Goal: Task Accomplishment & Management: Manage account settings

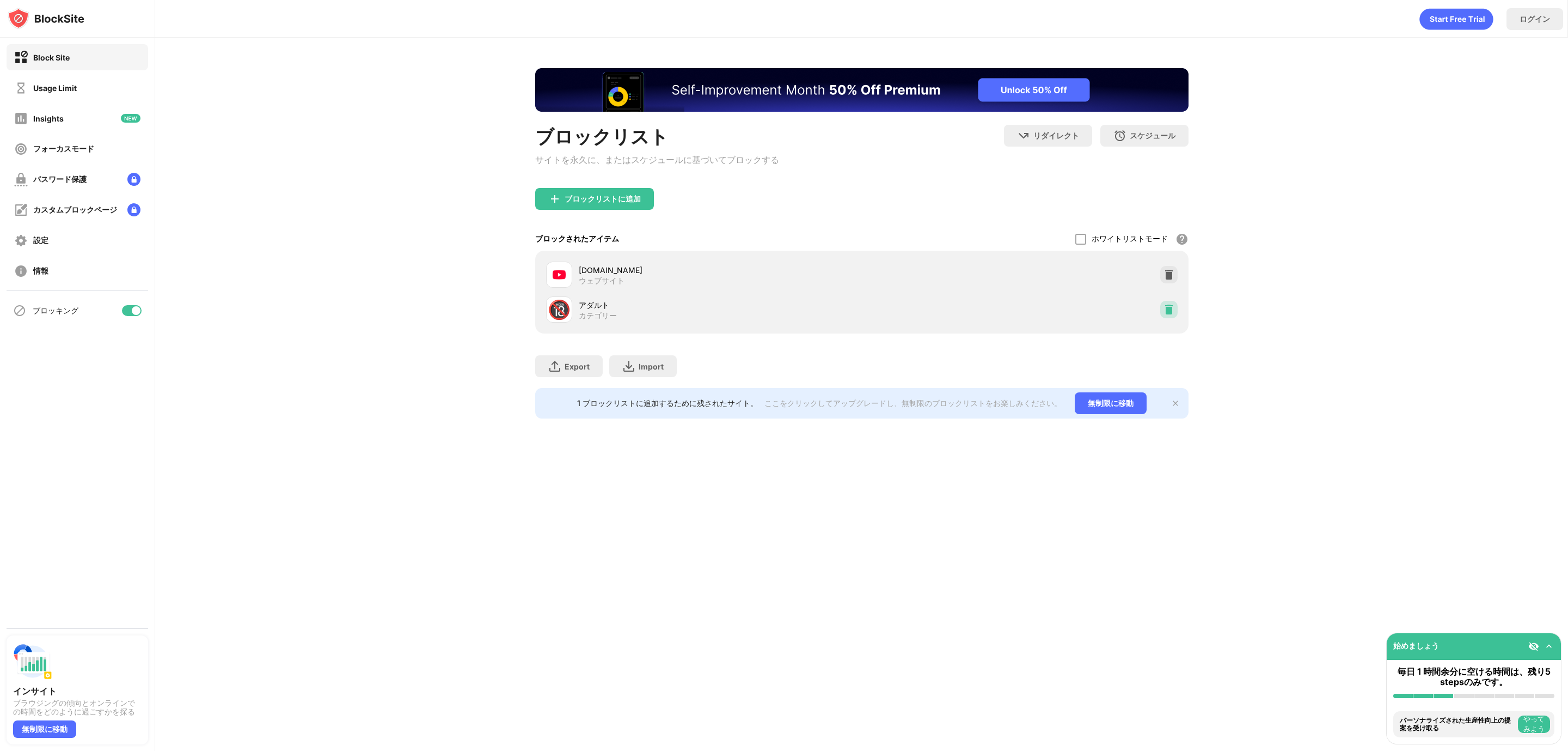
click at [1169, 318] on div at bounding box center [1169, 309] width 18 height 18
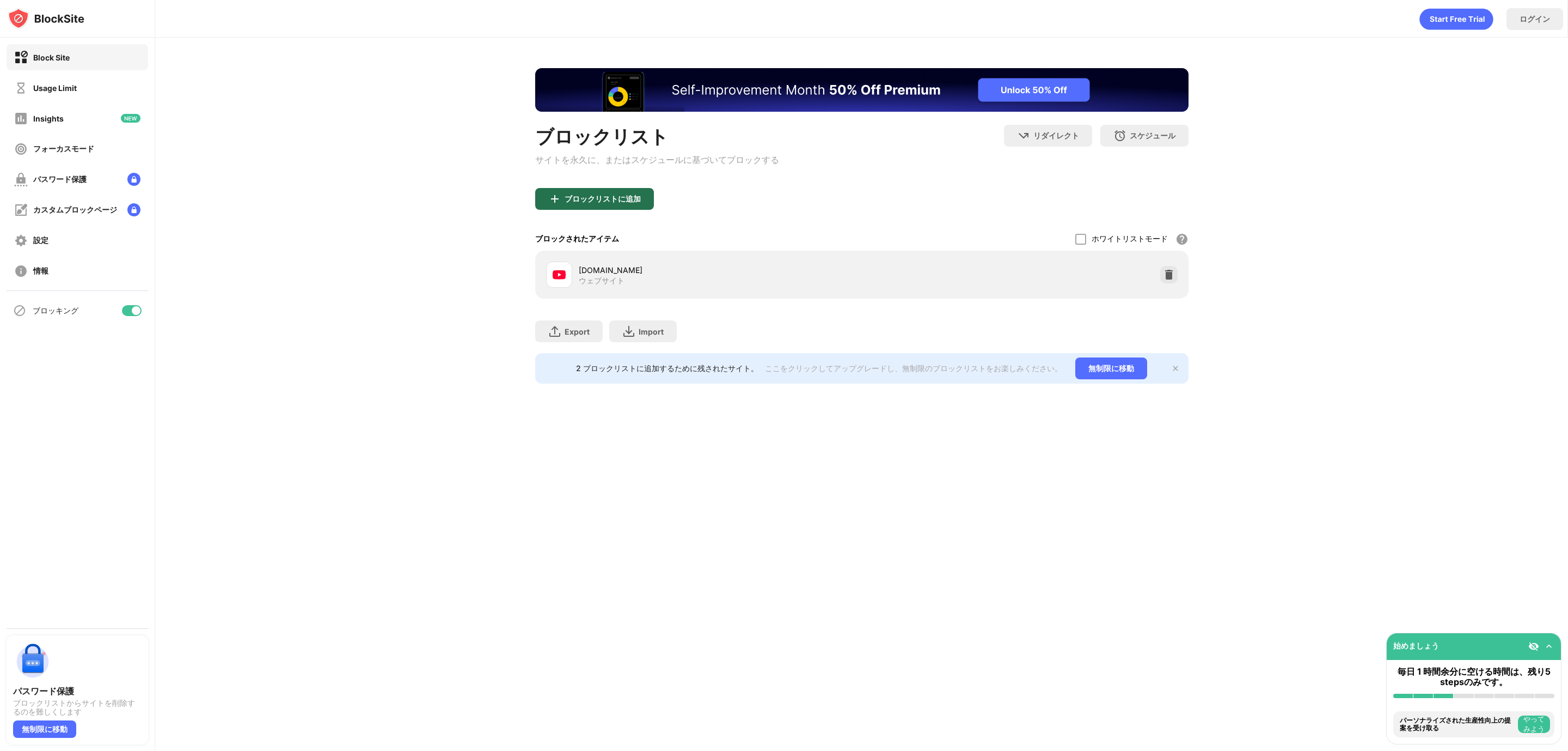
click at [618, 196] on div "ブロックリストに追加" at bounding box center [603, 199] width 76 height 9
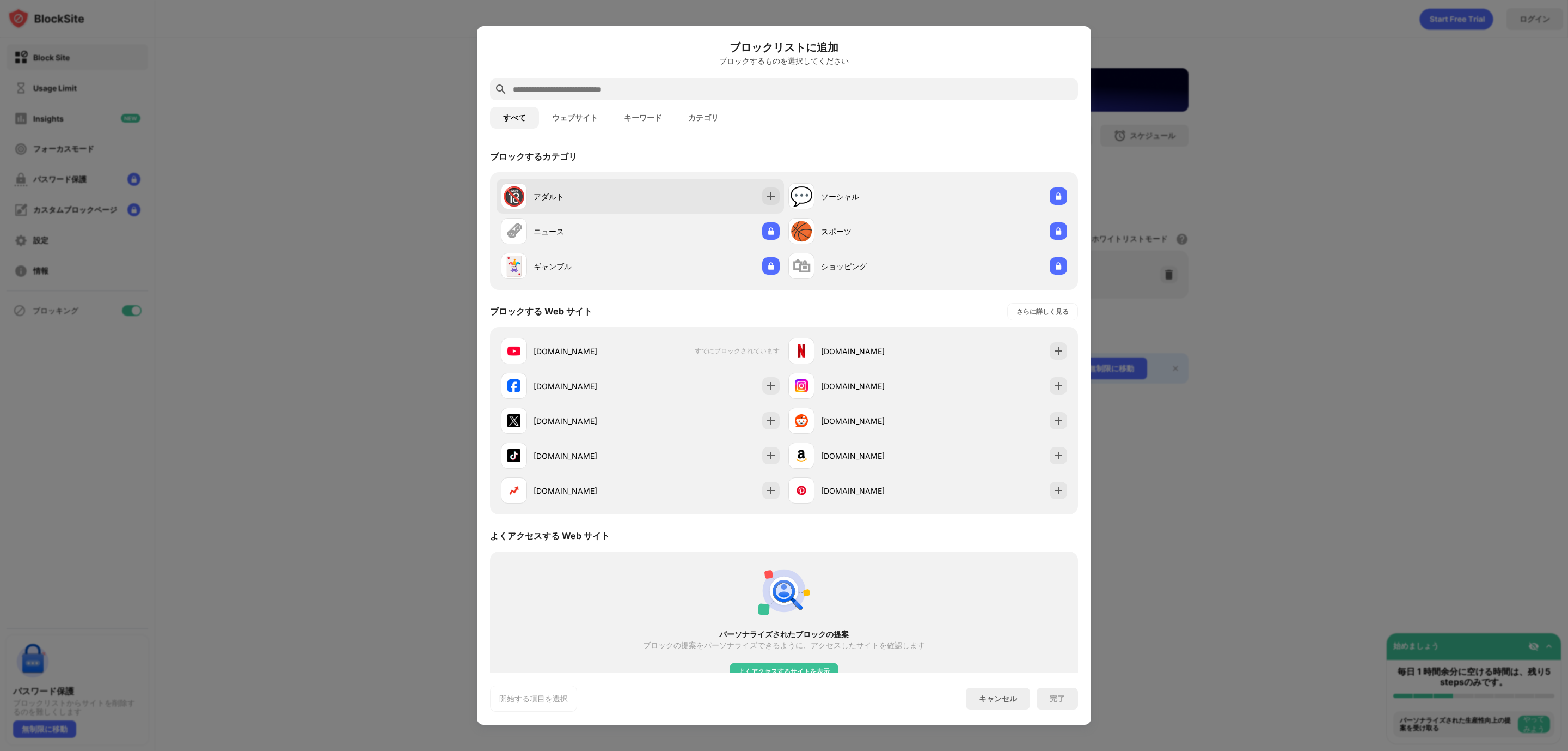
click at [598, 203] on div "🔞 アダルト" at bounding box center [570, 196] width 139 height 26
click at [1057, 687] on div "1/2 件、選択中 アップグレード キャンセル 完了" at bounding box center [784, 698] width 588 height 26
click at [1055, 703] on div "完了" at bounding box center [1057, 699] width 15 height 9
